Goal: Task Accomplishment & Management: Complete application form

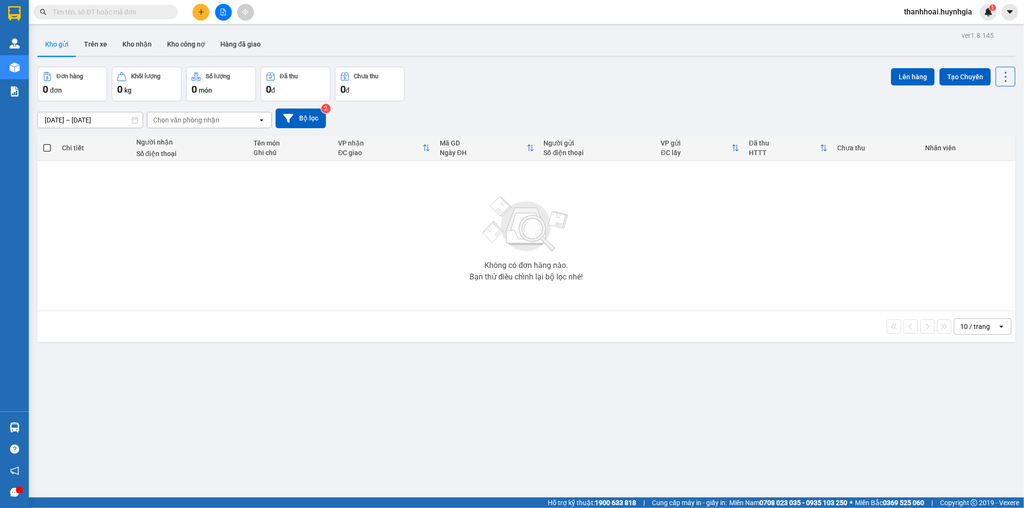
click at [100, 12] on input "text" at bounding box center [109, 12] width 113 height 11
click at [200, 10] on icon "plus" at bounding box center [201, 12] width 7 height 7
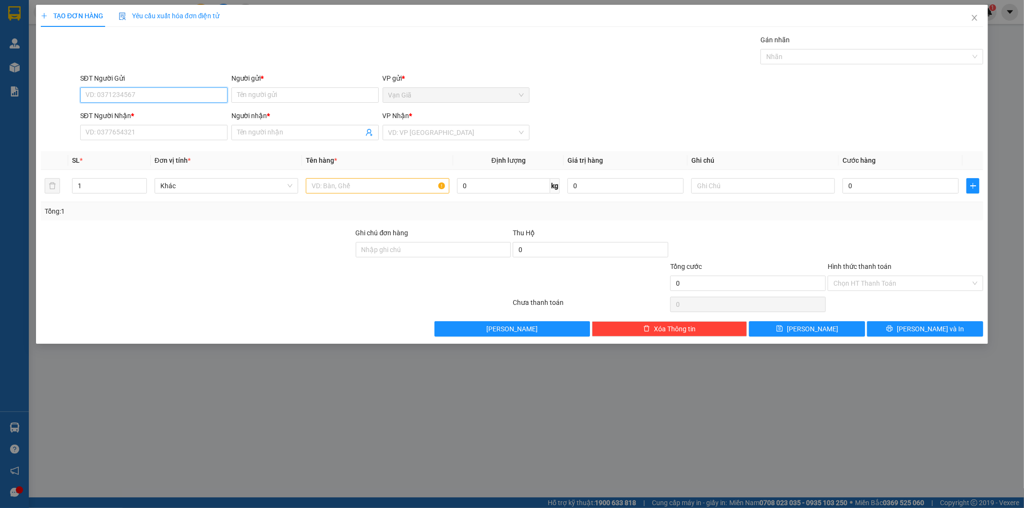
paste input "0935.979.379"
click at [116, 99] on input "0935.979.379" at bounding box center [153, 94] width 147 height 15
click at [101, 92] on input "0935.979379" at bounding box center [153, 94] width 147 height 15
drag, startPoint x: 155, startPoint y: 96, endPoint x: 45, endPoint y: 97, distance: 110.0
click at [45, 97] on div "SĐT Người Gửi 0935979379 0935979379 Người gửi * Tên người gửi VP gửi * Vạn [GEO…" at bounding box center [512, 90] width 945 height 34
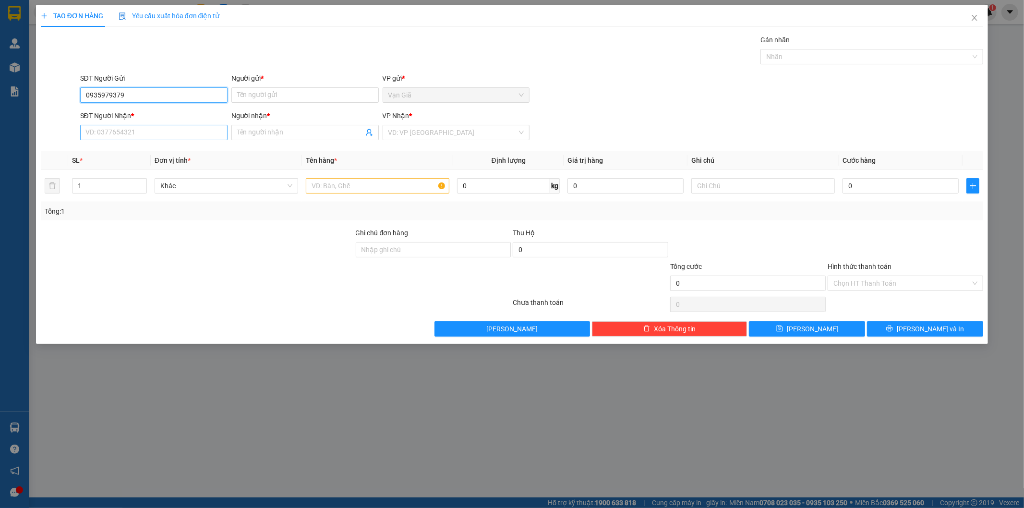
type input "0935979379"
click at [102, 132] on input "SĐT Người Nhận *" at bounding box center [153, 132] width 147 height 15
paste input "0935979379"
type input "0935979379"
click at [269, 95] on input "Người gửi *" at bounding box center [304, 94] width 147 height 15
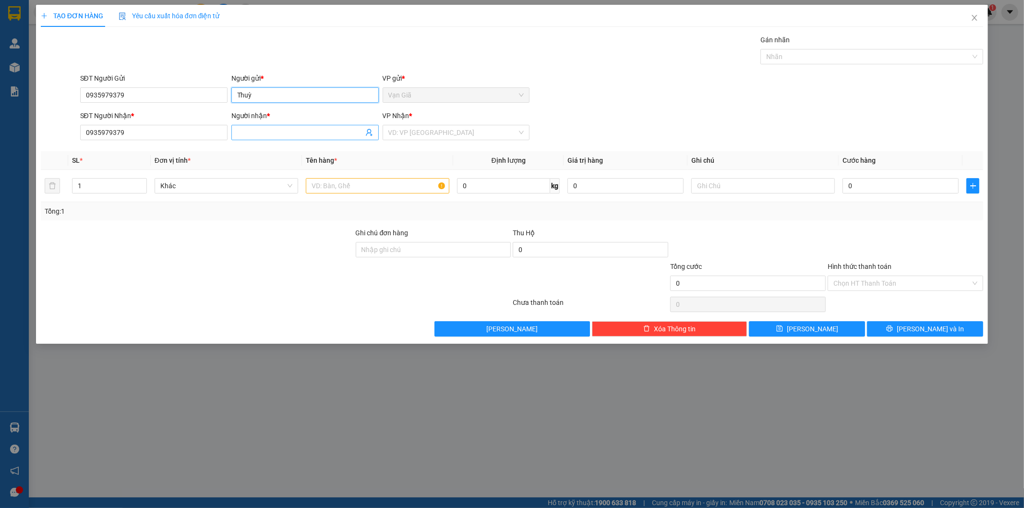
type input "Thuỳ"
click at [274, 130] on input "Người nhận *" at bounding box center [300, 132] width 126 height 11
type input "Thuỳ"
drag, startPoint x: 179, startPoint y: 95, endPoint x: 0, endPoint y: 133, distance: 182.7
click at [0, 133] on div "TẠO ĐƠN HÀNG Yêu cầu xuất hóa đơn điện tử Transit Pickup Surcharge Ids Transit …" at bounding box center [512, 254] width 1024 height 508
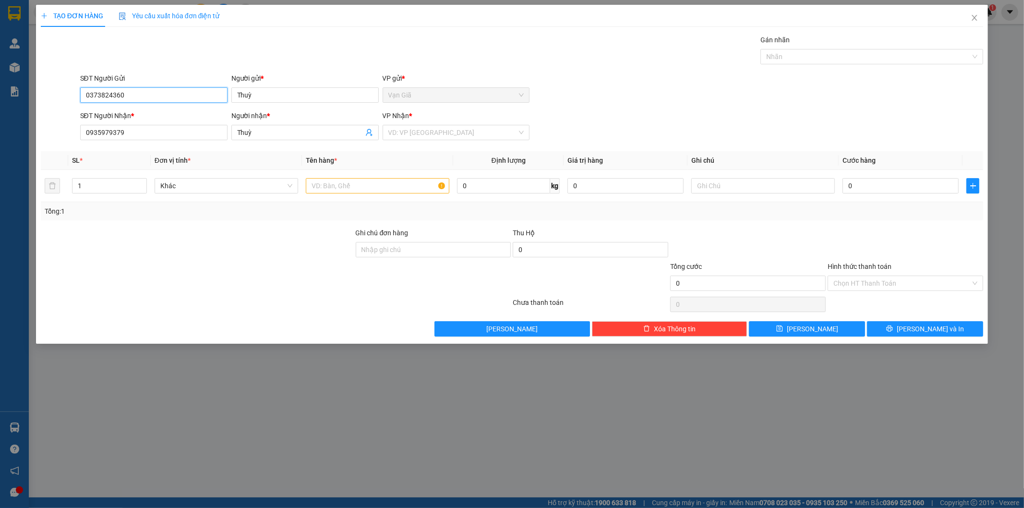
drag, startPoint x: 141, startPoint y: 96, endPoint x: 24, endPoint y: 114, distance: 118.0
click at [24, 114] on div "TẠO ĐƠN HÀNG Yêu cầu xuất hóa đơn điện tử Transit Pickup Surcharge Ids Transit …" at bounding box center [512, 254] width 1024 height 508
type input "0373824360"
drag, startPoint x: 125, startPoint y: 139, endPoint x: 0, endPoint y: 169, distance: 128.8
click at [0, 169] on div "TẠO ĐƠN HÀNG Yêu cầu xuất hóa đơn điện tử Transit Pickup Surcharge Ids Transit …" at bounding box center [512, 254] width 1024 height 508
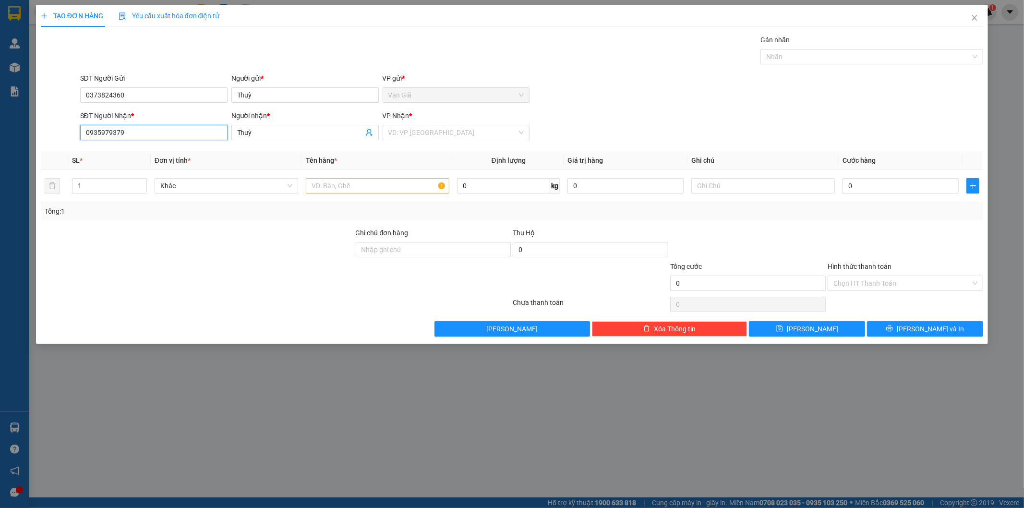
paste input "373824360"
type input "0373824360"
click at [606, 93] on div "SĐT Người Gửi 0373824360 Người gửi * Thuỳ VP gửi * Vạn Giã" at bounding box center [532, 90] width 908 height 34
click at [370, 190] on input "text" at bounding box center [378, 185] width 144 height 15
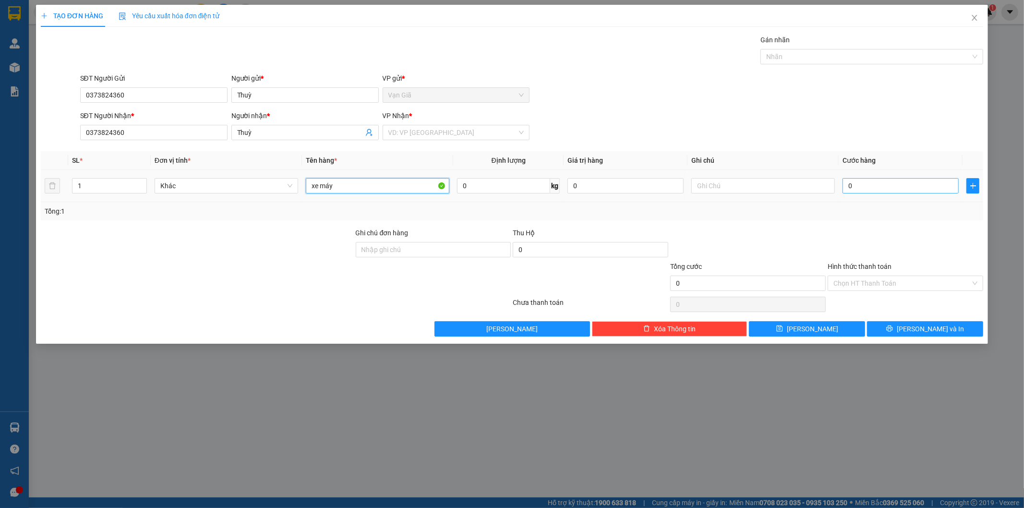
type input "xe máy"
click at [866, 185] on input "0" at bounding box center [901, 185] width 116 height 15
type input "3"
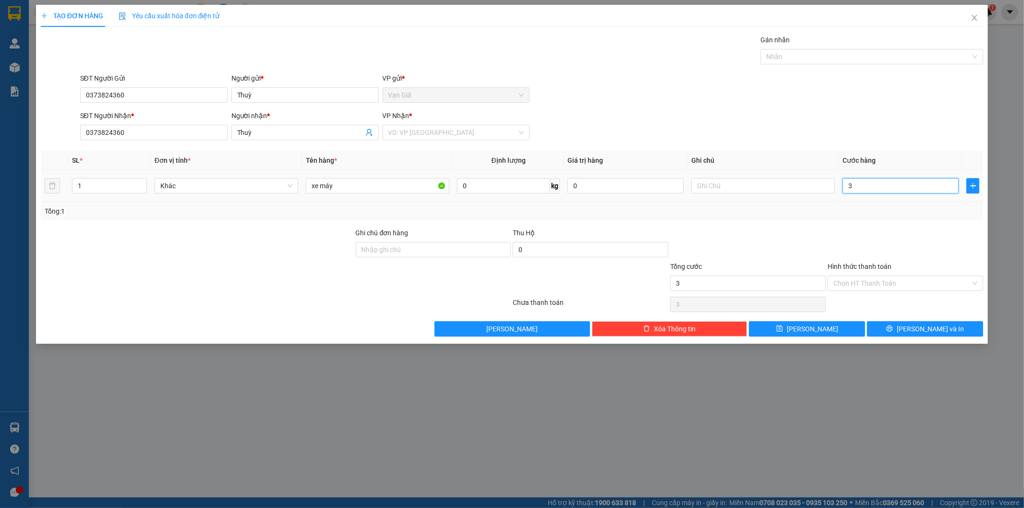
type input "35"
type input "350"
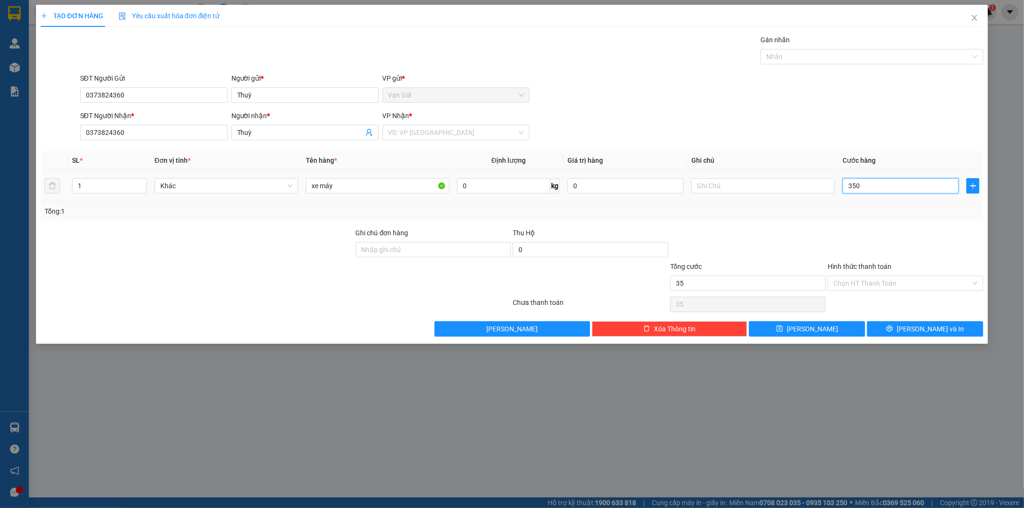
type input "350"
type input "3.500"
type input "35.000"
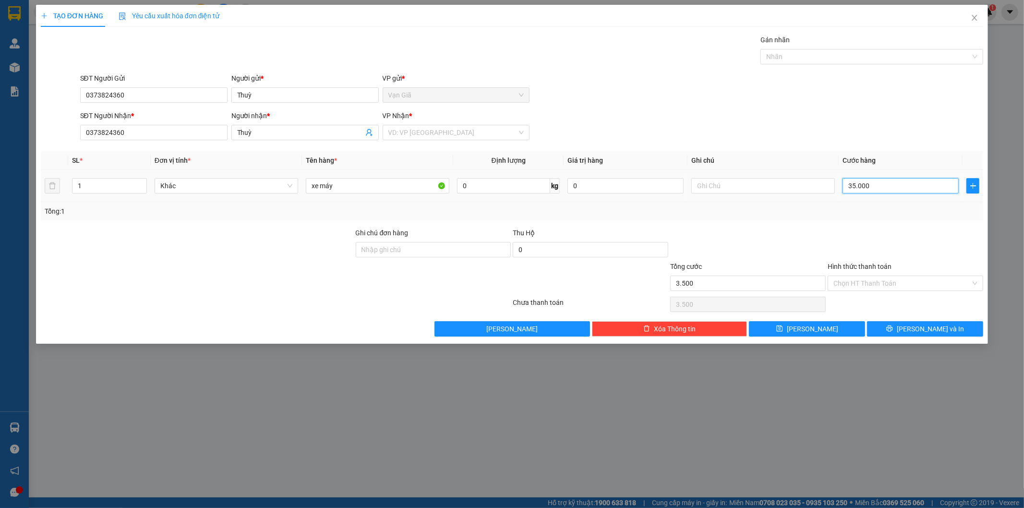
type input "35.000"
type input "350.000"
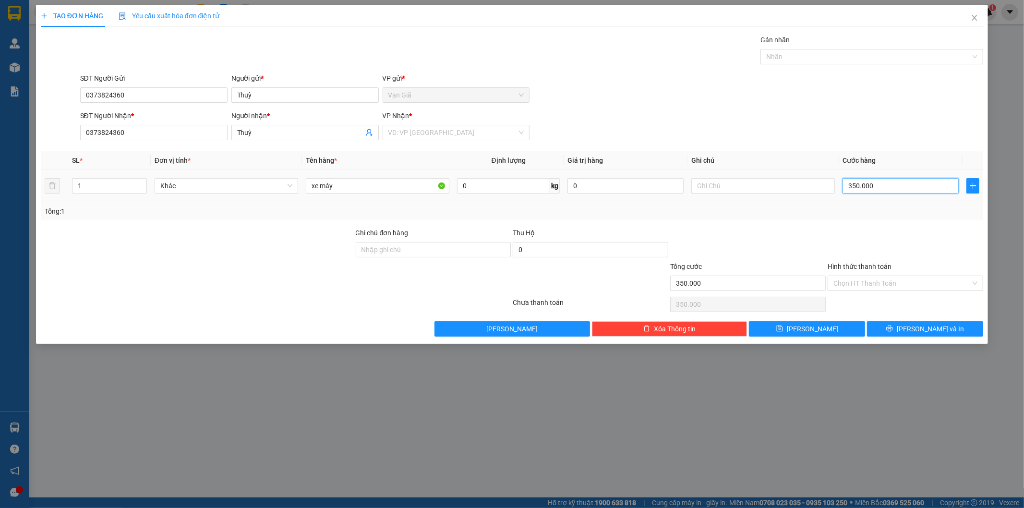
type input "35.000"
type input "3.500"
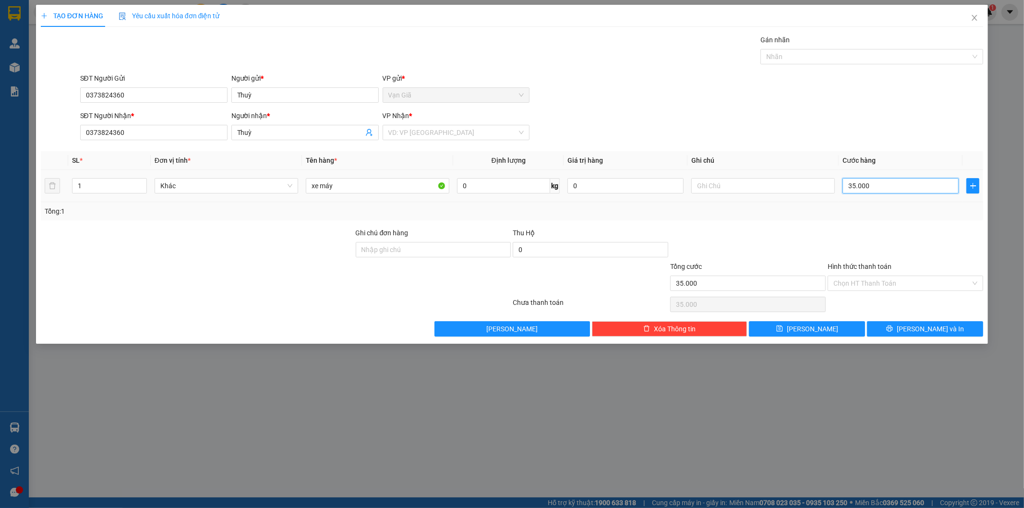
type input "3.500"
type input "350"
click at [866, 185] on input "350" at bounding box center [901, 185] width 116 height 15
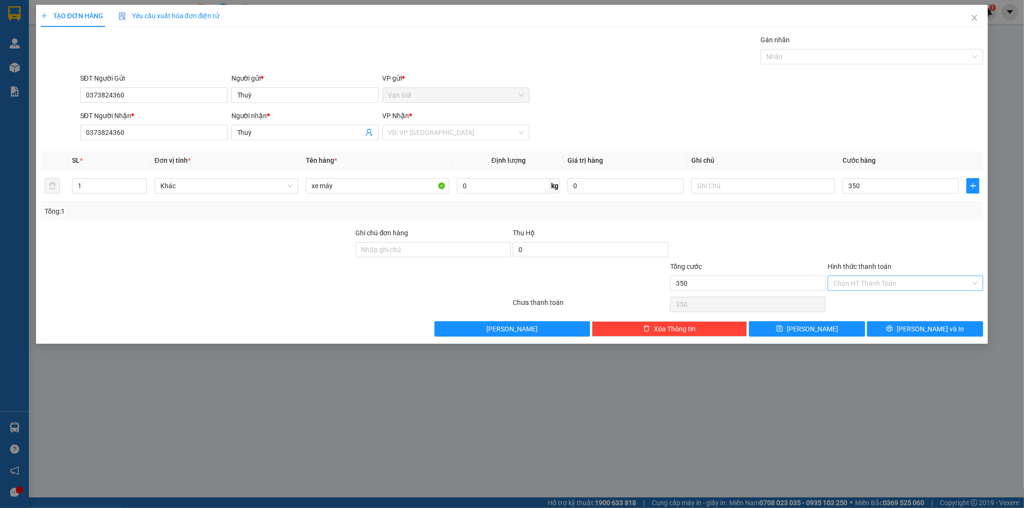
type input "350.000"
click at [908, 286] on input "Hình thức thanh toán" at bounding box center [902, 283] width 137 height 14
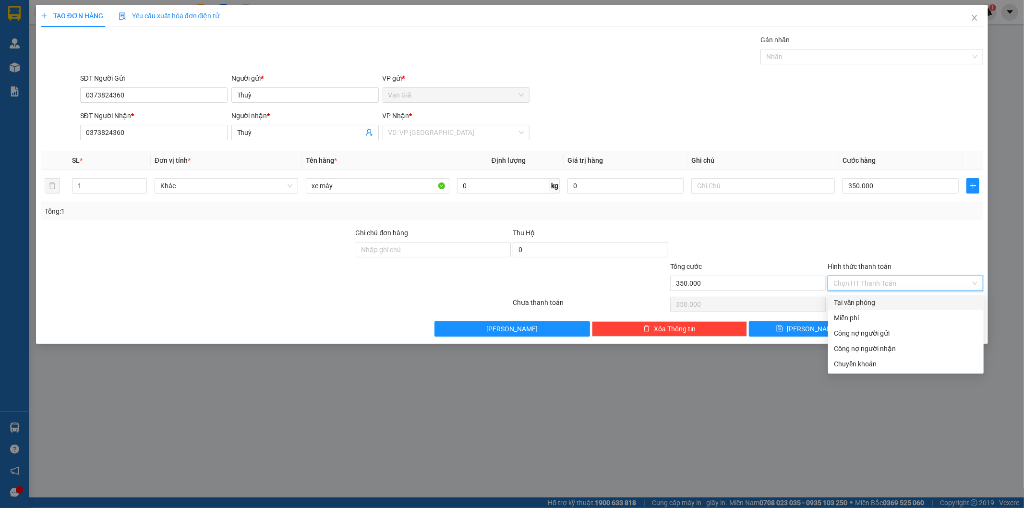
click at [870, 303] on div "Tại văn phòng" at bounding box center [906, 302] width 144 height 11
type input "0"
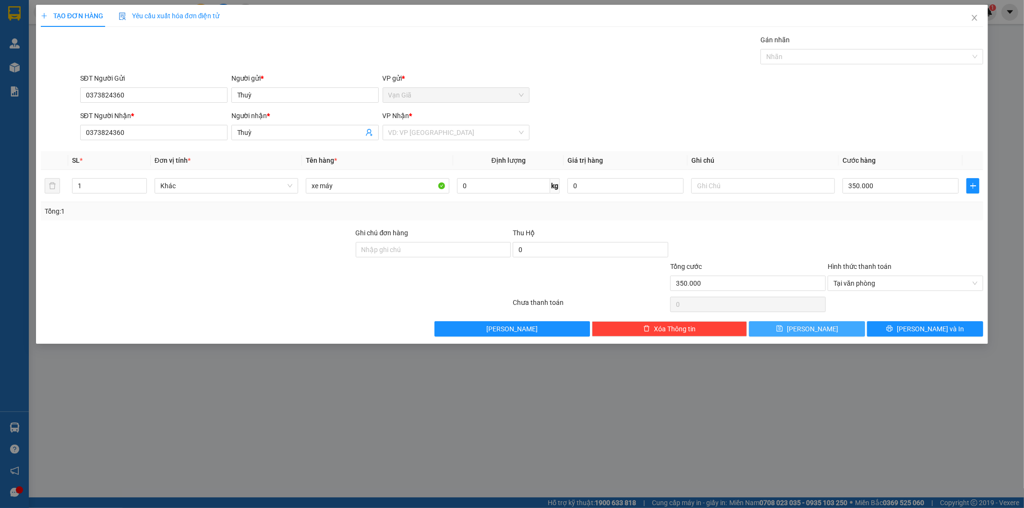
click at [817, 328] on span "[PERSON_NAME]" at bounding box center [812, 329] width 51 height 11
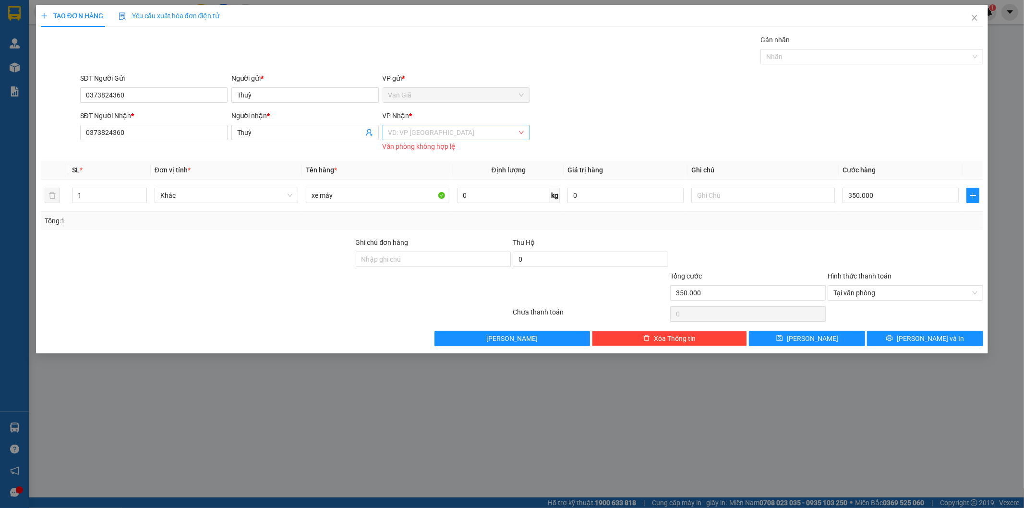
click at [454, 140] on input "search" at bounding box center [452, 132] width 129 height 14
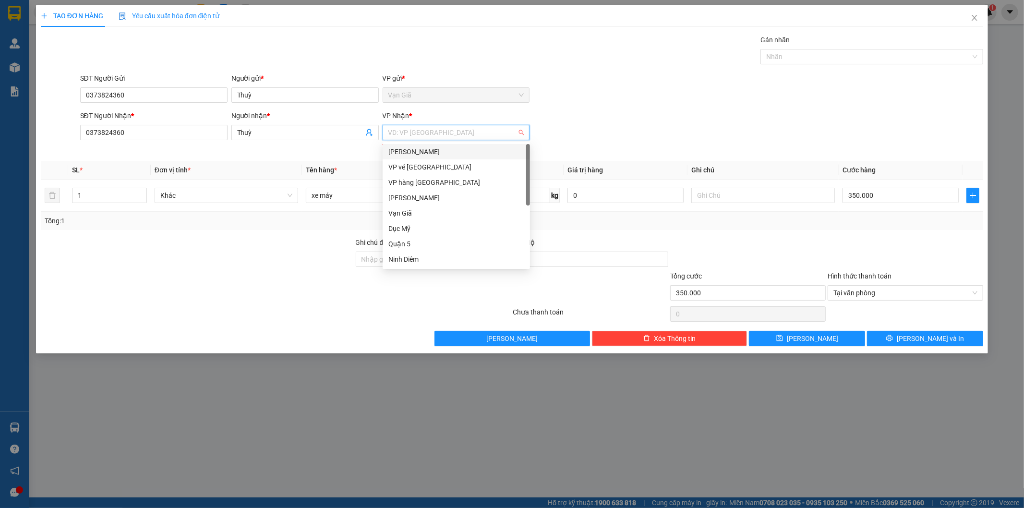
click at [447, 152] on div "[PERSON_NAME]" at bounding box center [456, 151] width 136 height 11
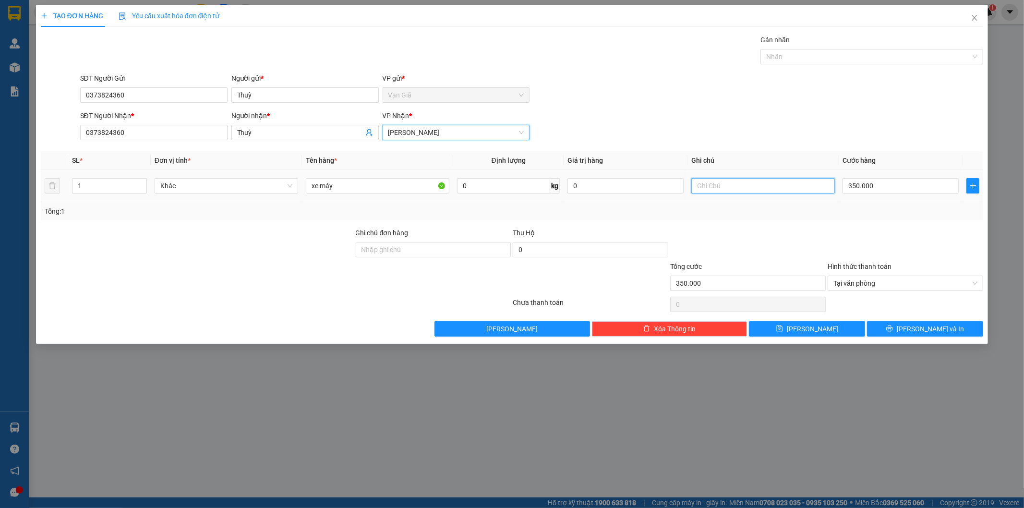
click at [727, 193] on input "text" at bounding box center [763, 185] width 144 height 15
type input "[PERSON_NAME]"
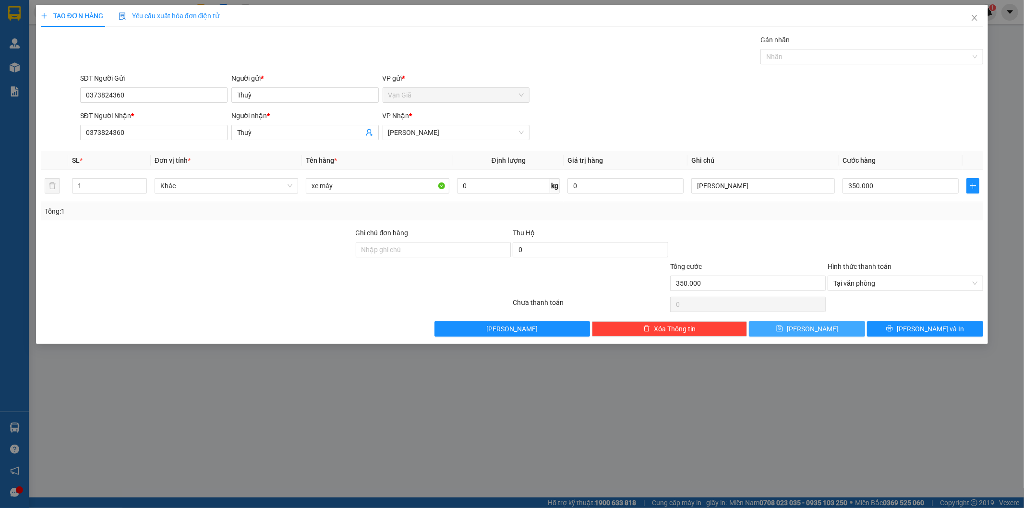
click at [795, 333] on button "[PERSON_NAME]" at bounding box center [807, 328] width 116 height 15
type input "0"
click at [974, 17] on icon "close" at bounding box center [974, 18] width 5 height 6
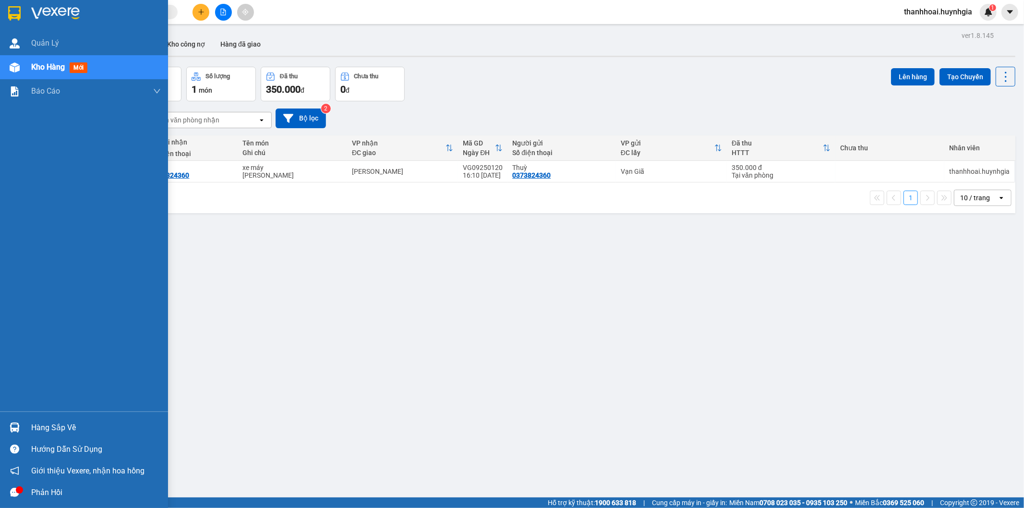
click at [31, 62] on span "Kho hàng" at bounding box center [48, 66] width 34 height 9
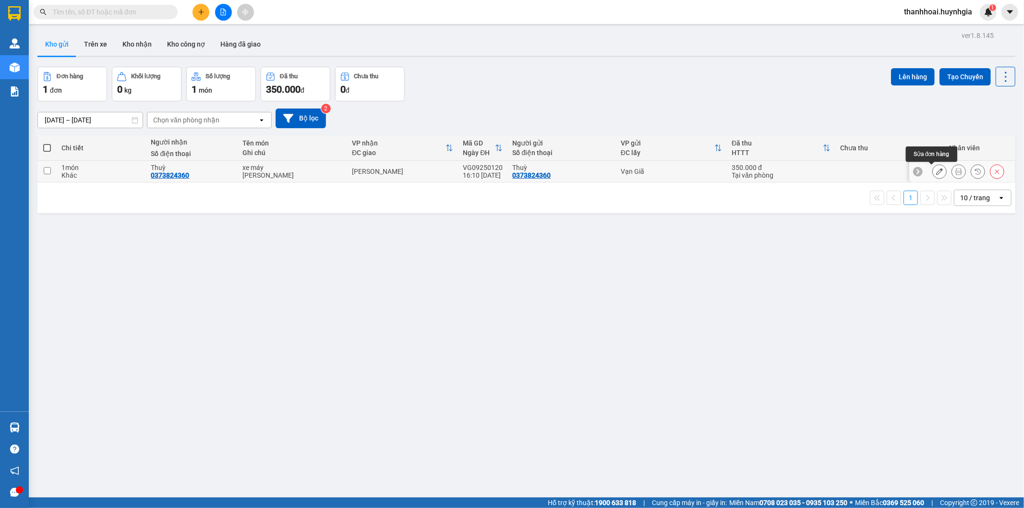
click at [936, 170] on icon at bounding box center [939, 171] width 7 height 7
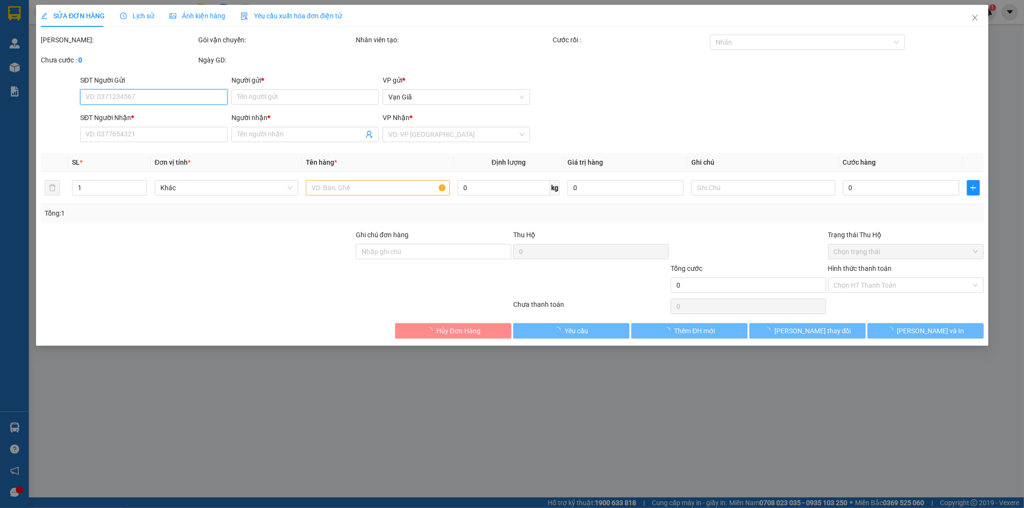
type input "0373824360"
type input "Thuỳ"
type input "0373824360"
type input "Thuỳ"
type input "350.000"
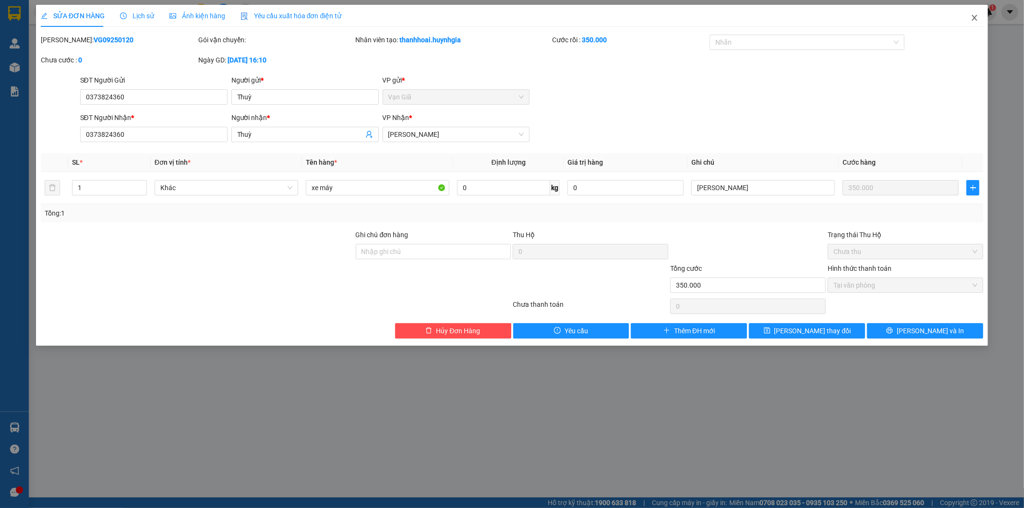
click at [975, 16] on icon "close" at bounding box center [975, 18] width 8 height 8
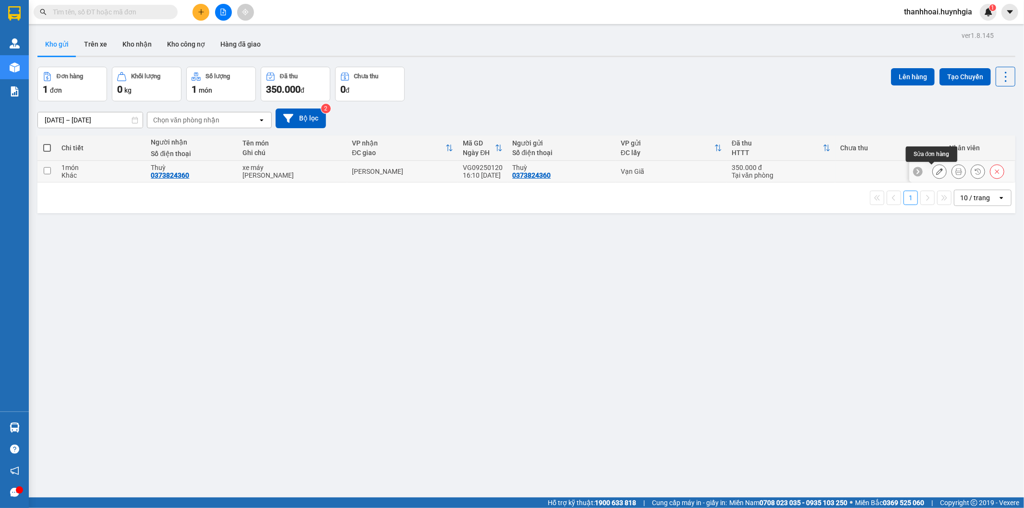
click at [936, 171] on icon at bounding box center [939, 171] width 7 height 7
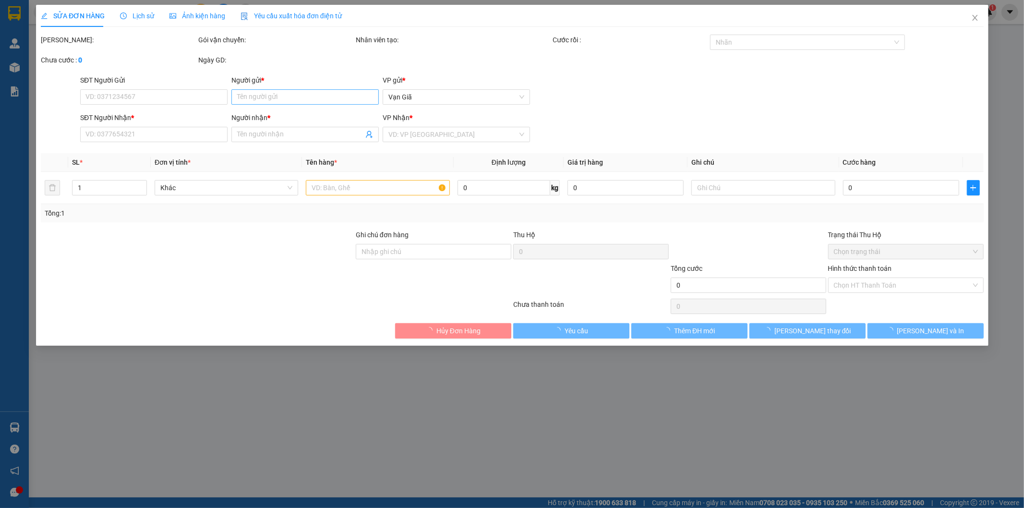
type input "0373824360"
type input "Thuỳ"
type input "0373824360"
type input "Thuỳ"
type input "350.000"
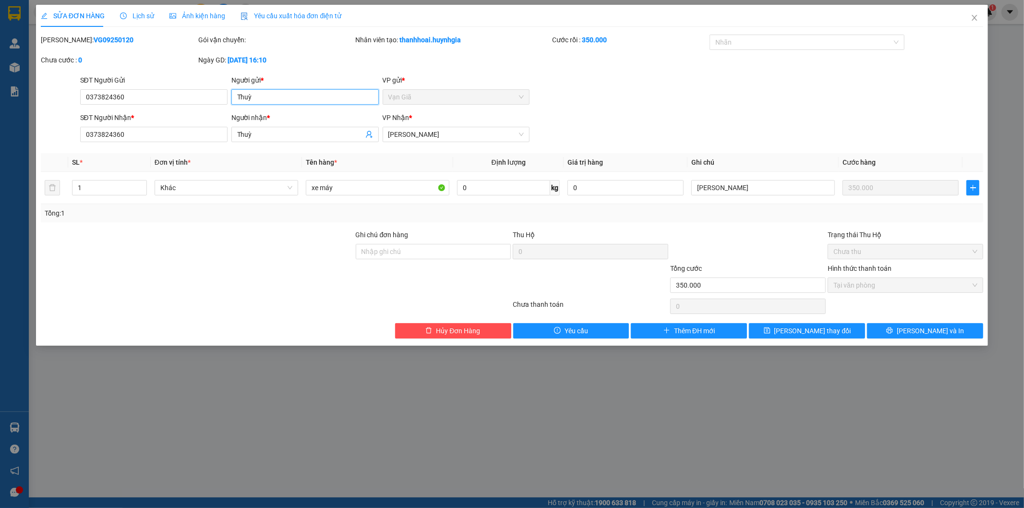
drag, startPoint x: 267, startPoint y: 101, endPoint x: 230, endPoint y: 97, distance: 37.7
click at [230, 97] on div "Người gửi * [PERSON_NAME]" at bounding box center [305, 92] width 151 height 34
type input "D"
click at [261, 96] on input "[PERSON_NAME]" at bounding box center [304, 96] width 147 height 15
drag, startPoint x: 295, startPoint y: 99, endPoint x: 56, endPoint y: 112, distance: 239.0
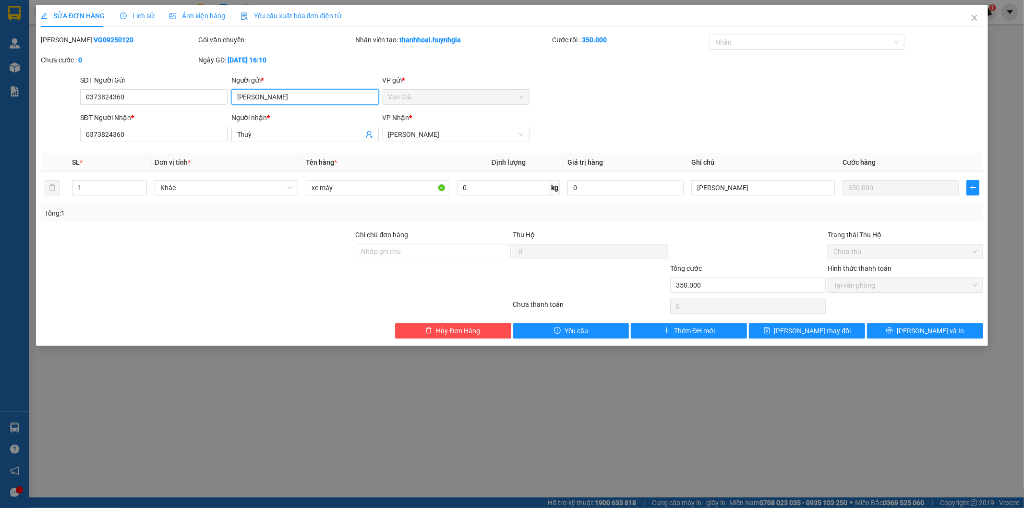
click at [67, 112] on form "SĐT Người Gửi 0373824360 Người gửi * [PERSON_NAME] VP gửi * Vạn Giã SĐT Người N…" at bounding box center [512, 110] width 943 height 71
type input "[PERSON_NAME]"
drag, startPoint x: 269, startPoint y: 135, endPoint x: 34, endPoint y: 149, distance: 236.2
click at [37, 149] on div "SỬA ĐƠN HÀNG Lịch sử Ảnh kiện hàng Yêu cầu xuất hóa đơn điện tử Total Paid Fee …" at bounding box center [512, 175] width 953 height 341
paste input "[PERSON_NAME]"
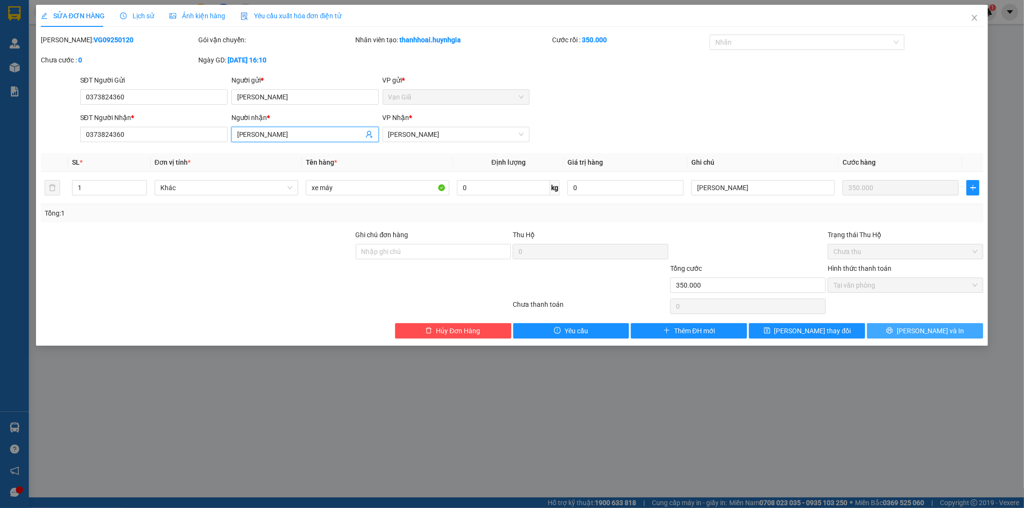
type input "[PERSON_NAME]"
click at [918, 330] on span "[PERSON_NAME] và In" at bounding box center [930, 331] width 67 height 11
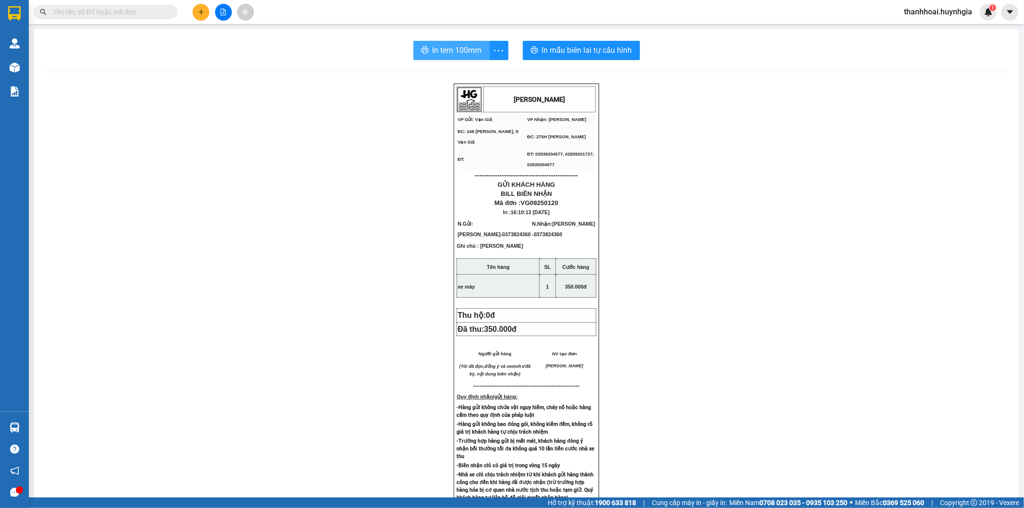
click at [447, 47] on span "In tem 100mm" at bounding box center [457, 50] width 49 height 12
click at [450, 47] on span "In tem 100mm" at bounding box center [457, 50] width 49 height 12
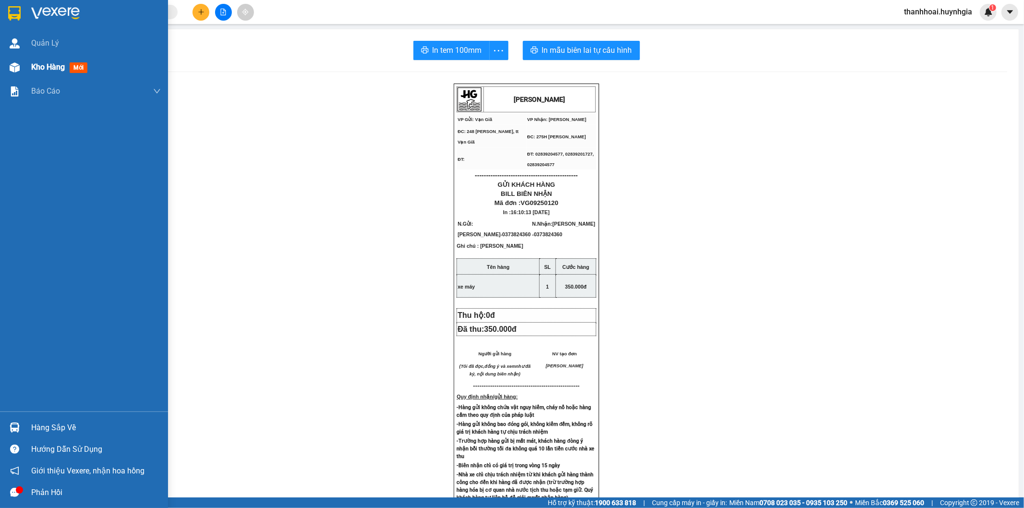
click at [15, 68] on img at bounding box center [15, 67] width 10 height 10
